Goal: Transaction & Acquisition: Download file/media

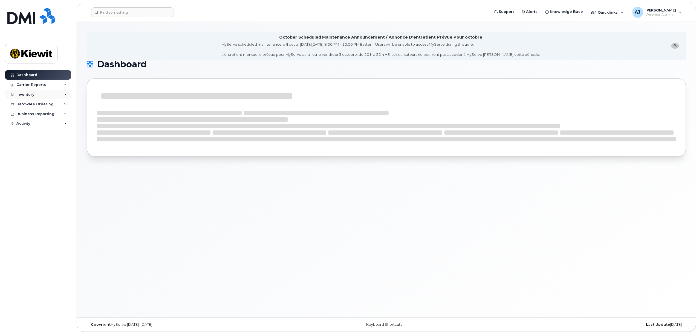
click at [60, 95] on div "Inventory" at bounding box center [38, 95] width 66 height 10
click at [65, 164] on div "Business Reporting" at bounding box center [38, 166] width 66 height 10
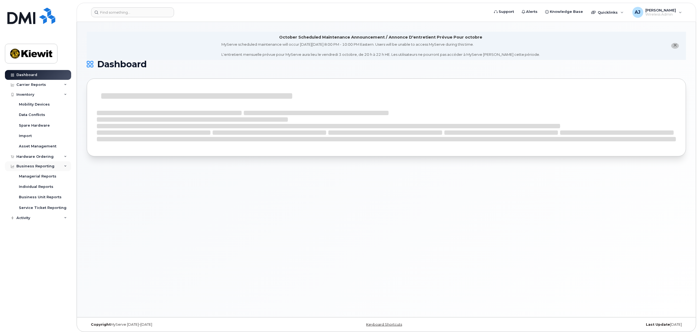
click at [62, 164] on div "Business Reporting" at bounding box center [38, 166] width 66 height 10
click at [65, 85] on icon at bounding box center [65, 84] width 3 height 3
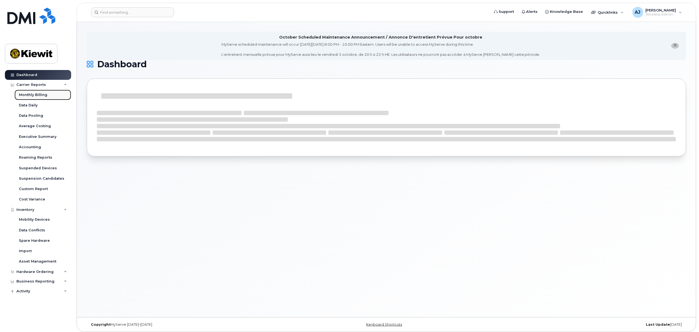
click at [31, 97] on div "Monthly Billing" at bounding box center [33, 94] width 28 height 5
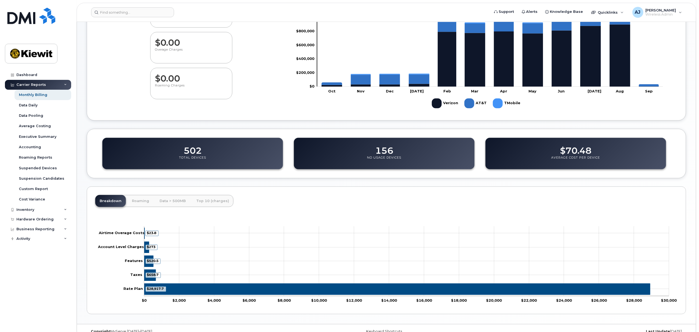
scroll to position [125, 0]
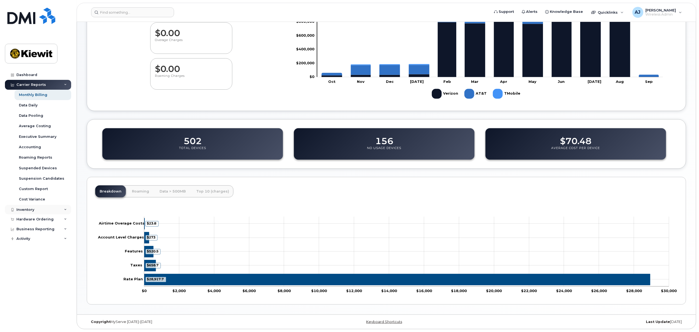
click at [41, 210] on div "Inventory" at bounding box center [38, 210] width 66 height 10
click at [42, 221] on div "Mobility Devices" at bounding box center [34, 219] width 31 height 5
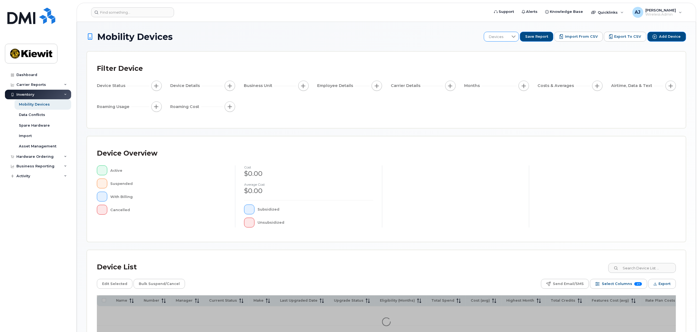
click at [517, 33] on div at bounding box center [513, 36] width 10 height 9
click at [513, 86] on li "106486" at bounding box center [521, 85] width 65 height 10
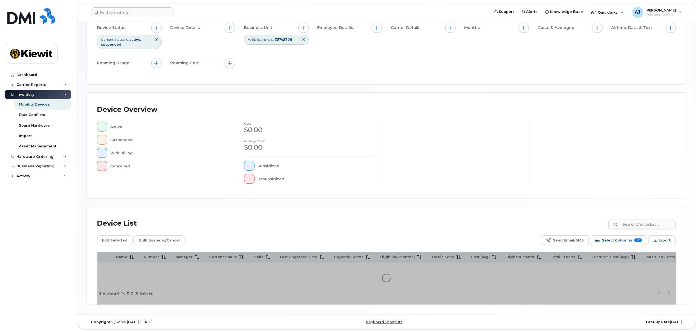
scroll to position [60, 0]
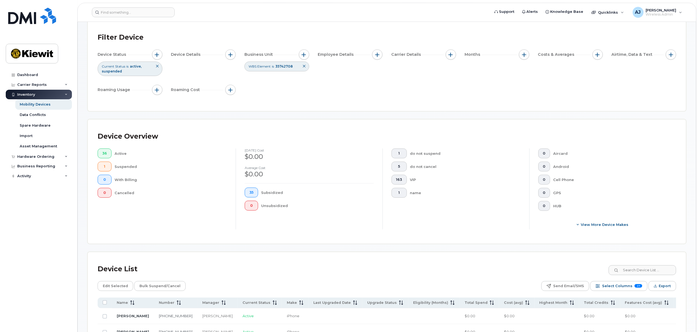
scroll to position [177, 0]
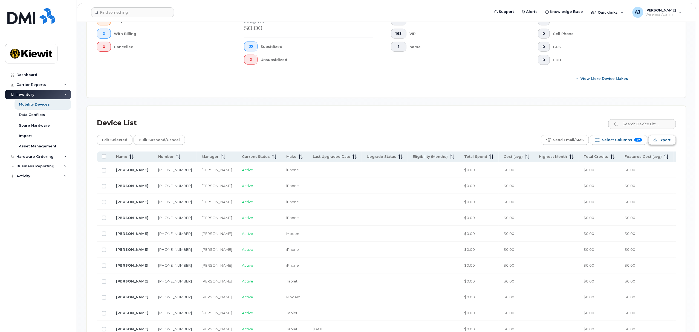
click at [653, 139] on button "Export" at bounding box center [662, 140] width 28 height 10
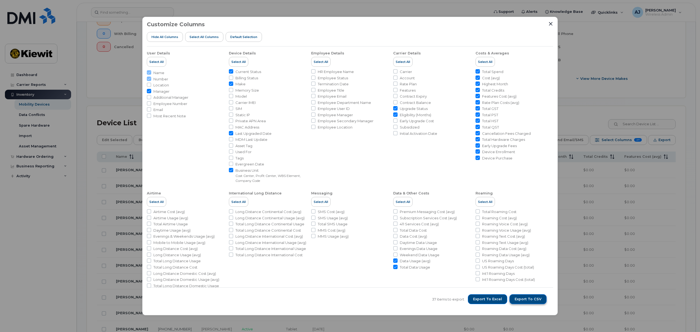
click at [524, 301] on span "Export to CSV" at bounding box center [528, 299] width 27 height 5
click at [485, 299] on span "Export to Excel" at bounding box center [487, 299] width 29 height 5
